Goal: Find contact information: Find contact information

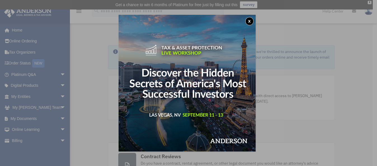
click at [250, 19] on button "x" at bounding box center [249, 21] width 8 height 8
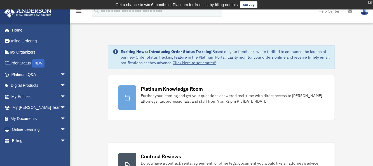
click at [370, 2] on div "X" at bounding box center [370, 2] width 4 height 3
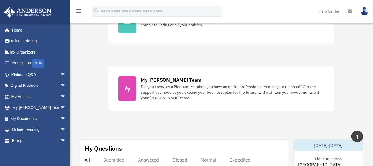
scroll to position [198, 0]
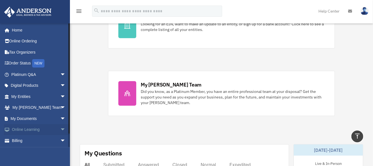
click at [22, 129] on link "Online Learning arrow_drop_down" at bounding box center [39, 129] width 70 height 11
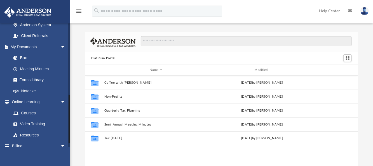
scroll to position [188, 0]
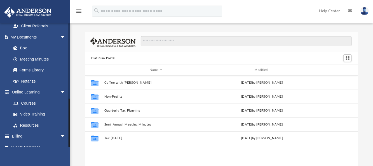
drag, startPoint x: 69, startPoint y: 52, endPoint x: 72, endPoint y: 133, distance: 80.8
click at [72, 133] on div "App [EMAIL_ADDRESS][DOMAIN_NAME] Sign Out [EMAIL_ADDRESS][DOMAIN_NAME] Home Onl…" at bounding box center [186, 103] width 373 height 177
click at [36, 142] on link "Events Calendar" at bounding box center [39, 147] width 70 height 11
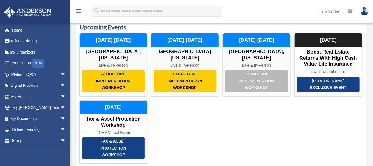
scroll to position [14, 0]
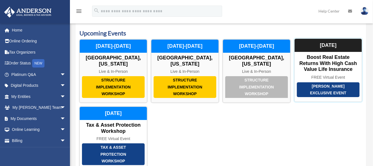
click at [322, 67] on div "Boost Real Estate Returns with High Cash Value Life Insurance" at bounding box center [327, 63] width 67 height 18
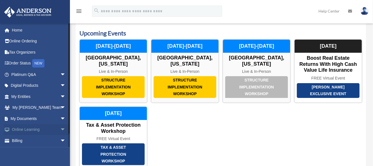
click at [32, 128] on link "Online Learning arrow_drop_down" at bounding box center [39, 129] width 70 height 11
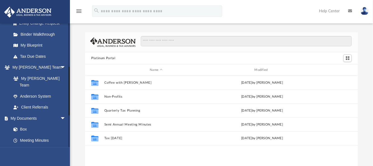
scroll to position [188, 0]
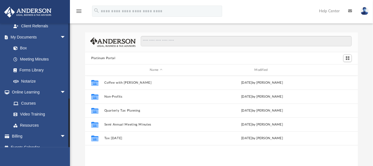
drag, startPoint x: 69, startPoint y: 64, endPoint x: 70, endPoint y: 156, distance: 92.0
click at [70, 156] on div "App [EMAIL_ADDRESS][DOMAIN_NAME] Sign Out [EMAIL_ADDRESS][DOMAIN_NAME] Home Onl…" at bounding box center [186, 103] width 373 height 177
click at [37, 87] on link "Online Learning arrow_drop_down" at bounding box center [39, 92] width 70 height 11
click at [31, 98] on link "Courses" at bounding box center [41, 103] width 66 height 11
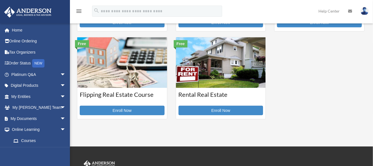
scroll to position [175, 0]
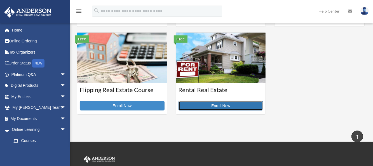
click at [214, 107] on link "Enroll Now" at bounding box center [220, 106] width 85 height 10
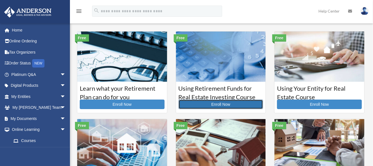
click at [218, 105] on link "Enroll Now" at bounding box center [220, 105] width 85 height 10
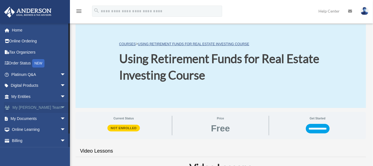
click at [30, 109] on link "My Anderson Team arrow_drop_down" at bounding box center [39, 107] width 70 height 11
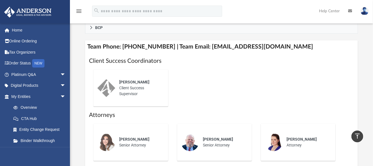
scroll to position [222, 0]
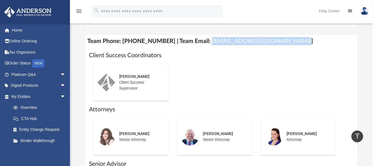
drag, startPoint x: 285, startPoint y: 33, endPoint x: 200, endPoint y: 33, distance: 85.2
click at [200, 35] on h4 "Team Phone: (725) 208-3133 | Team Email: myteam@andersonadvisors.com" at bounding box center [221, 41] width 272 height 13
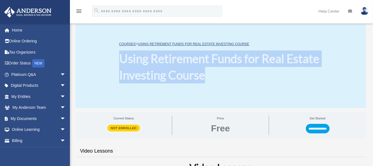
drag, startPoint x: 209, startPoint y: 75, endPoint x: 122, endPoint y: 61, distance: 88.6
click at [122, 61] on h1 "Using Retirement Funds for Real Estate Investing Course" at bounding box center [220, 67] width 203 height 33
copy h1 "Using Retirement Funds for Real Estate Investing Course"
drag, startPoint x: 70, startPoint y: 61, endPoint x: 89, endPoint y: 20, distance: 45.2
click at [89, 20] on div "menu search Site Menu add [EMAIL_ADDRESS][DOMAIN_NAME] My Profile Reset Passwor…" at bounding box center [186, 152] width 373 height 304
